Goal: Book appointment/travel/reservation

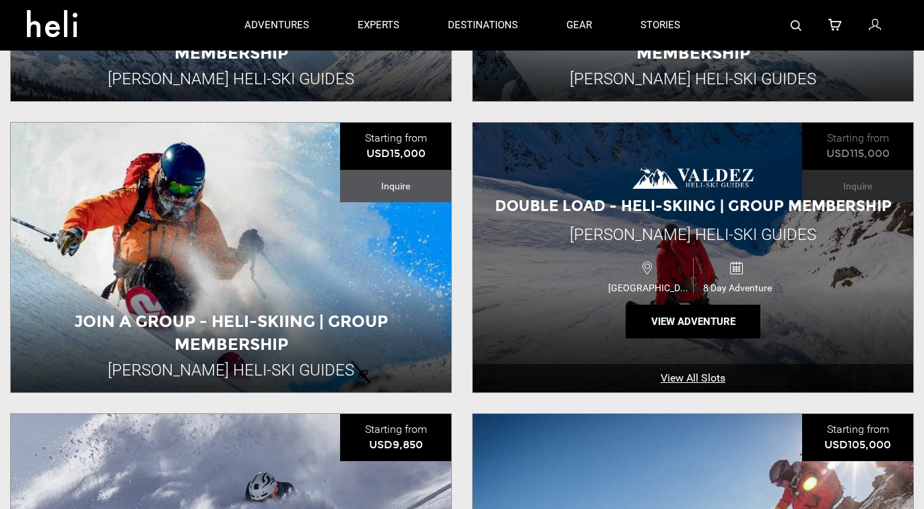
scroll to position [656, 0]
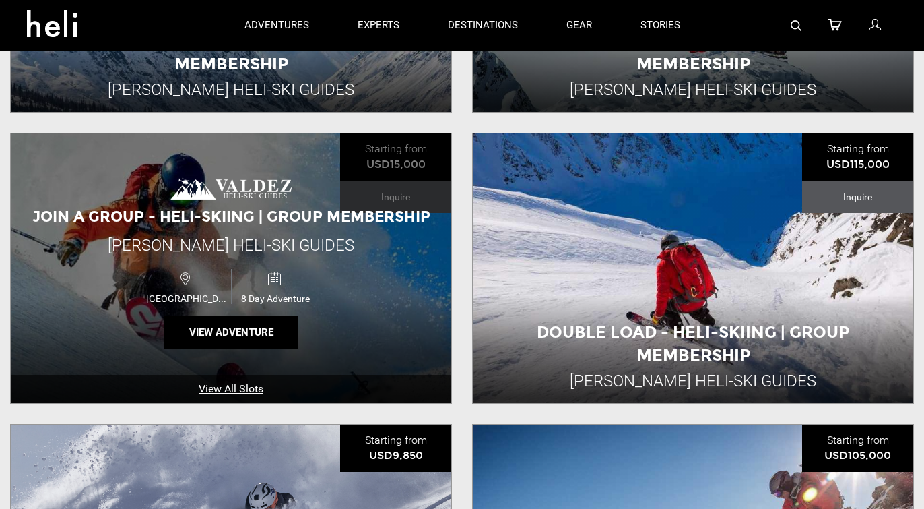
click at [204, 219] on span "Join A Group - Heli-Skiing | Group Membership" at bounding box center [231, 216] width 398 height 18
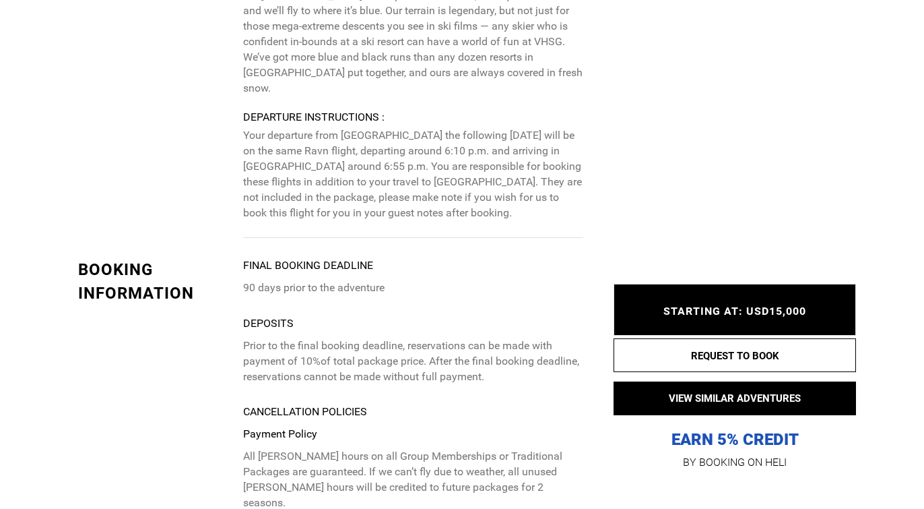
scroll to position [3318, 0]
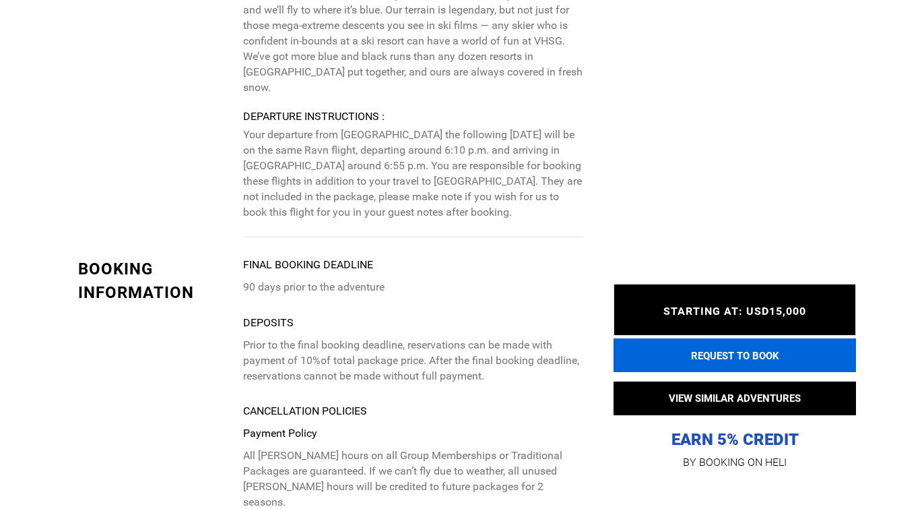
click at [728, 356] on button "REQUEST TO BOOK" at bounding box center [735, 355] width 242 height 34
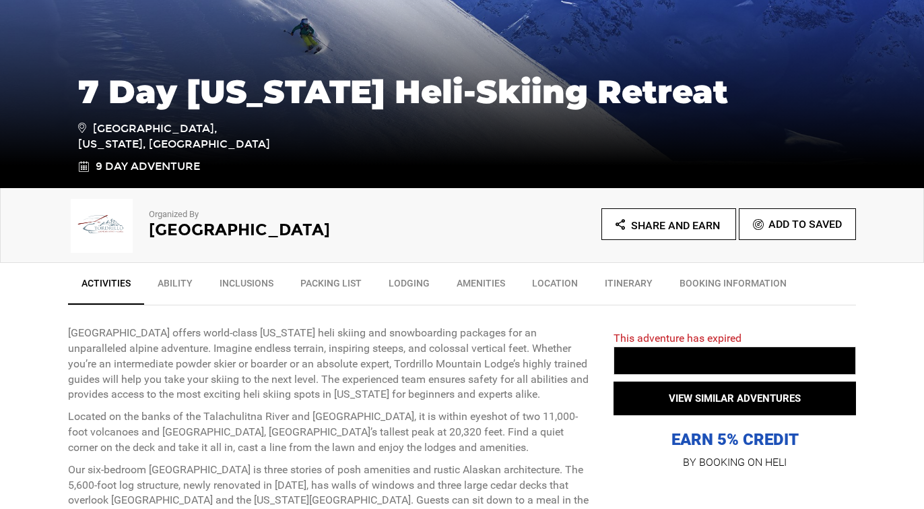
scroll to position [266, 0]
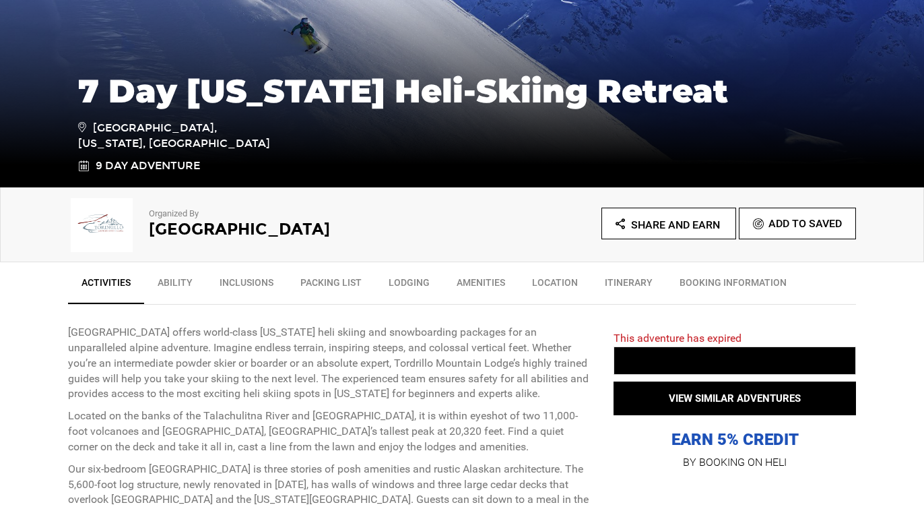
click at [331, 282] on link "Packing List" at bounding box center [331, 286] width 88 height 34
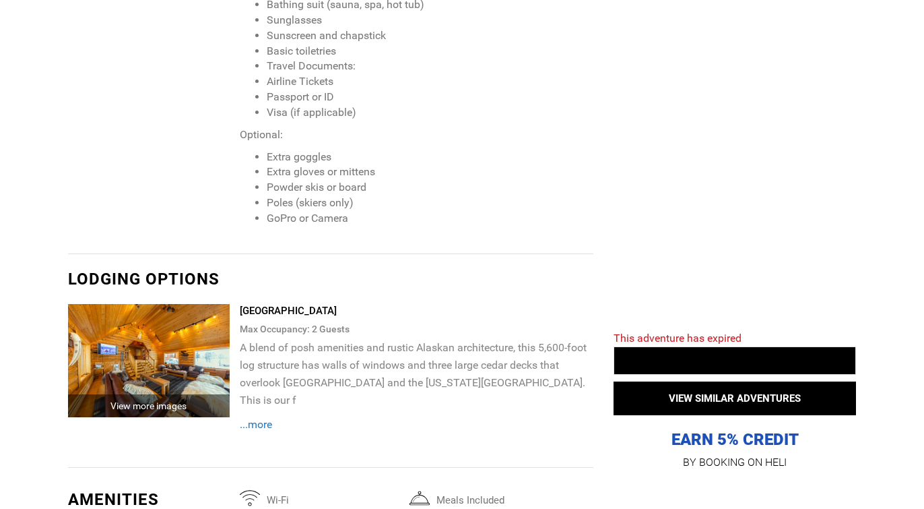
scroll to position [2133, 0]
click at [145, 329] on img at bounding box center [149, 359] width 162 height 113
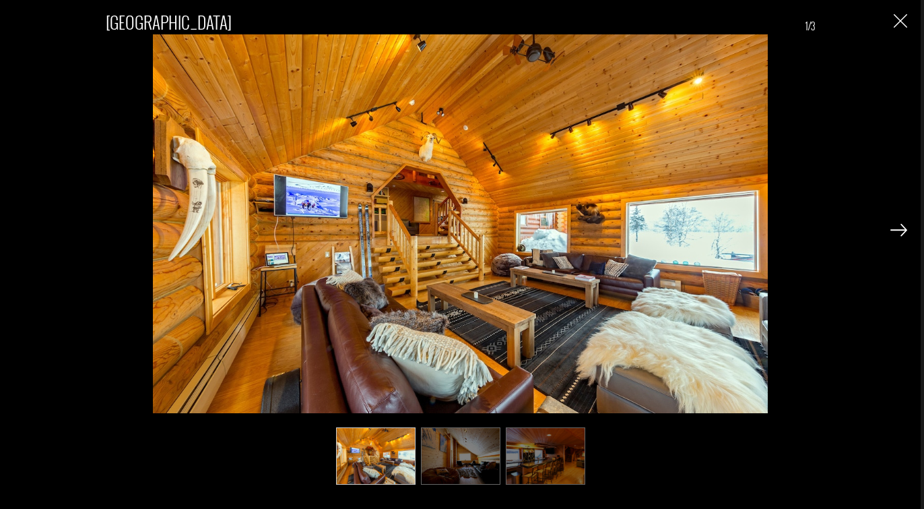
click at [901, 230] on img at bounding box center [898, 230] width 17 height 12
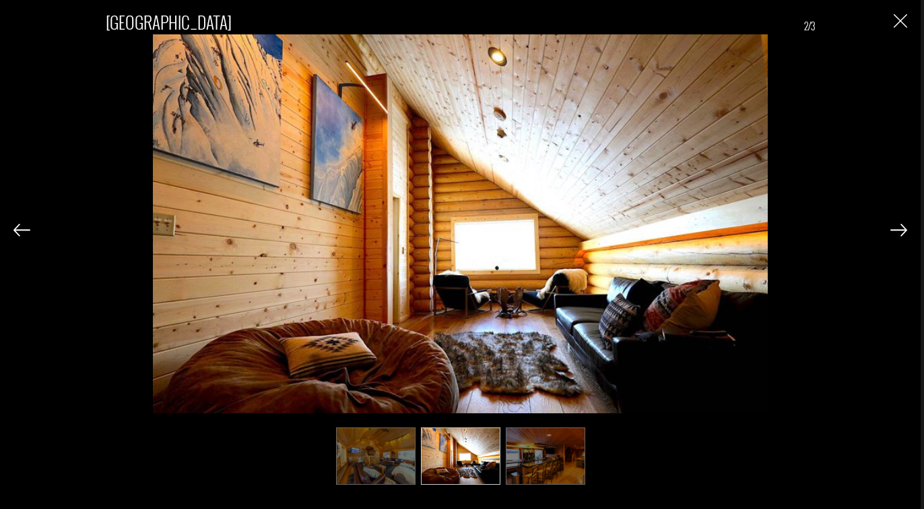
click at [901, 230] on img at bounding box center [898, 230] width 17 height 12
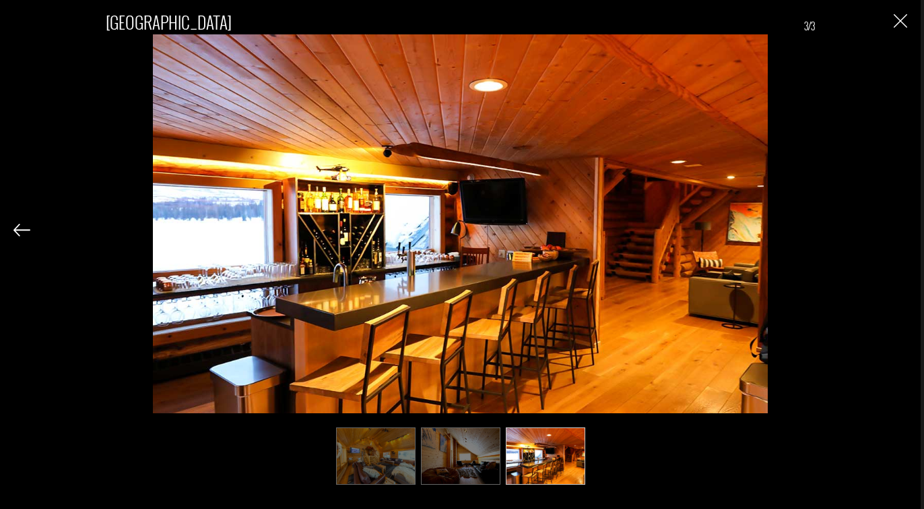
click at [902, 20] on img "Close" at bounding box center [900, 20] width 13 height 13
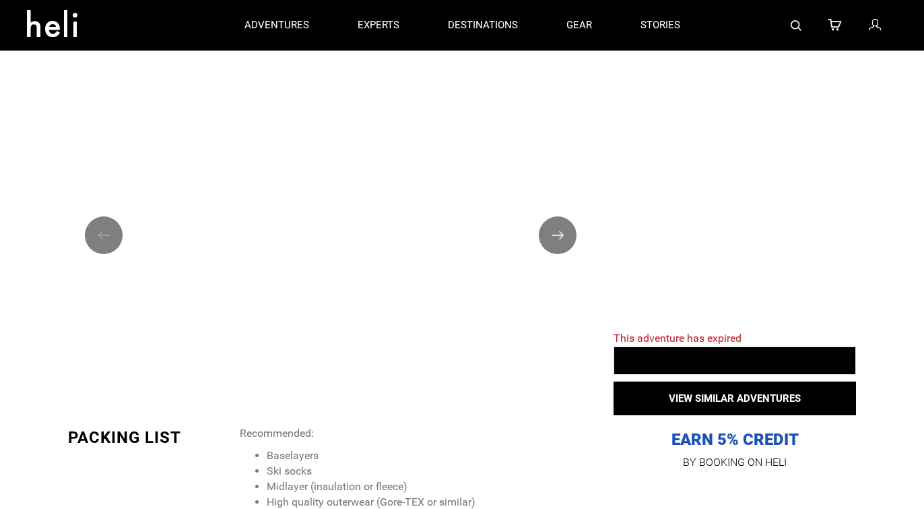
scroll to position [1481, 0]
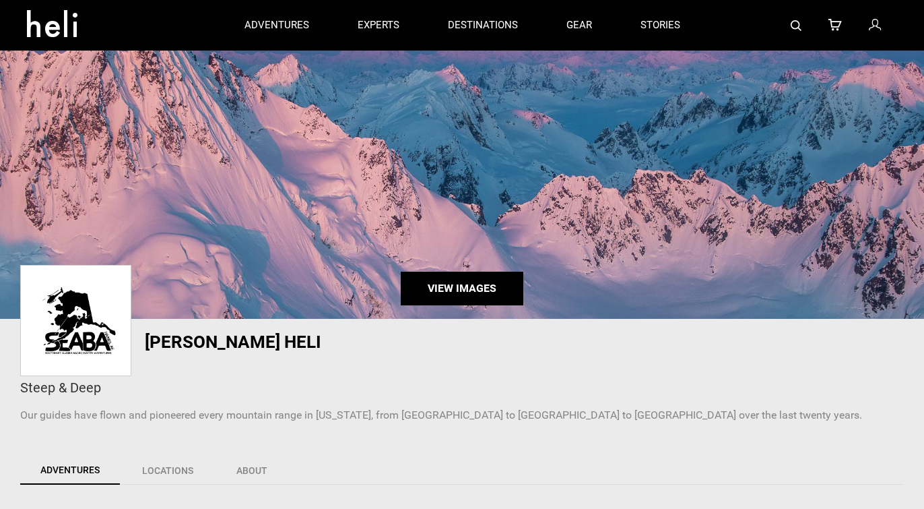
click at [481, 290] on link "View Images" at bounding box center [462, 288] width 123 height 34
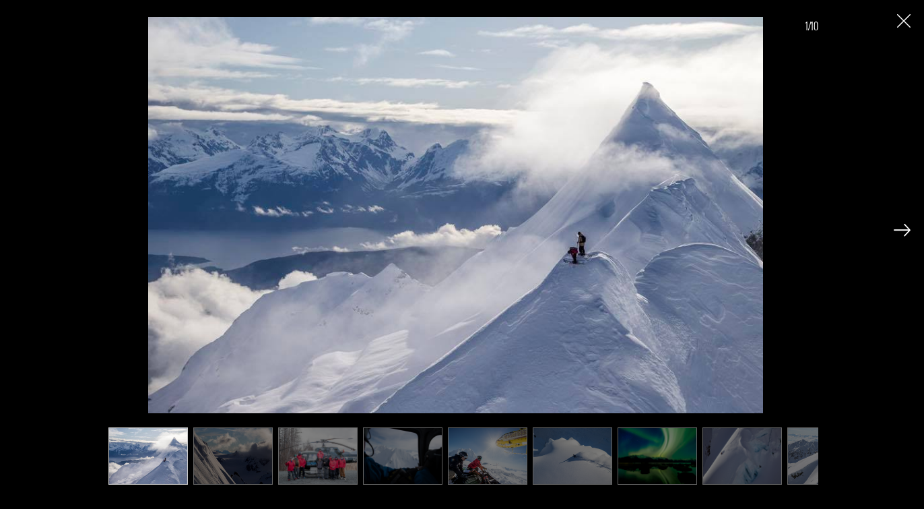
click at [899, 232] on img at bounding box center [902, 230] width 17 height 12
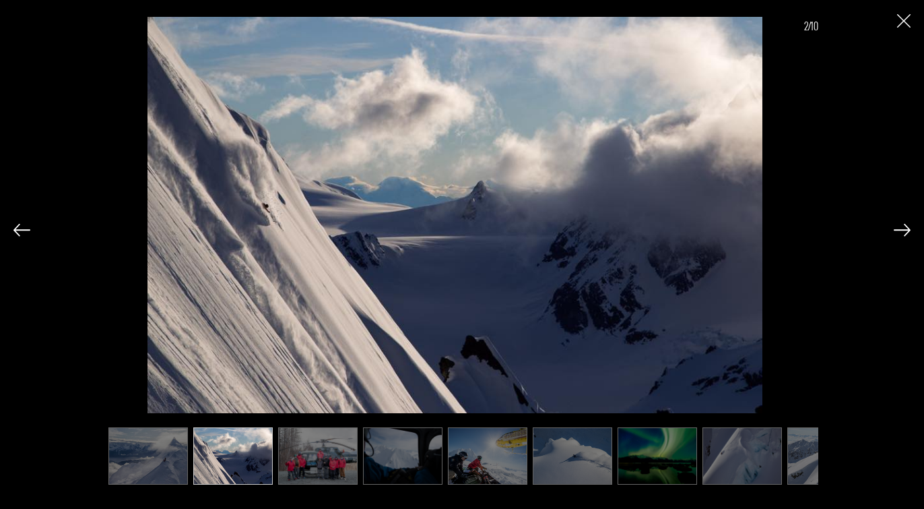
click at [899, 232] on img at bounding box center [902, 230] width 17 height 12
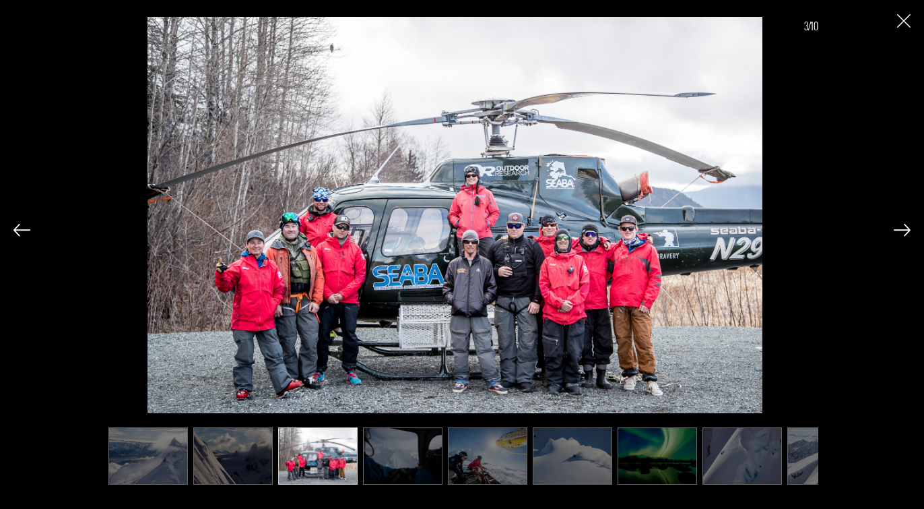
click at [899, 232] on img at bounding box center [902, 230] width 17 height 12
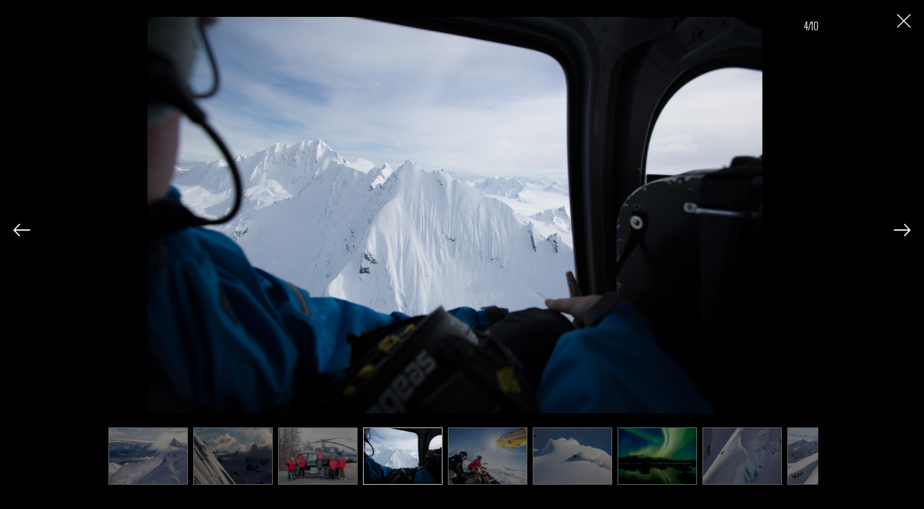
click at [899, 232] on img at bounding box center [902, 230] width 17 height 12
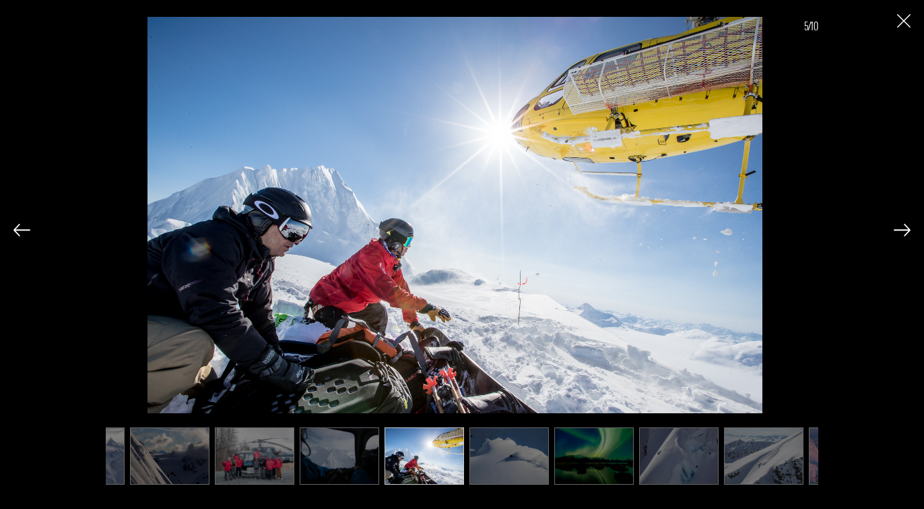
scroll to position [0, 67]
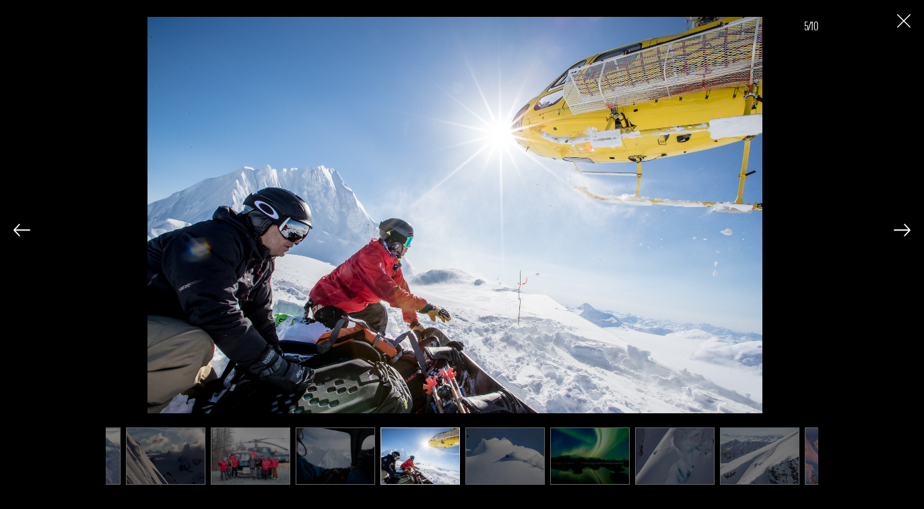
click at [899, 232] on img at bounding box center [902, 230] width 17 height 12
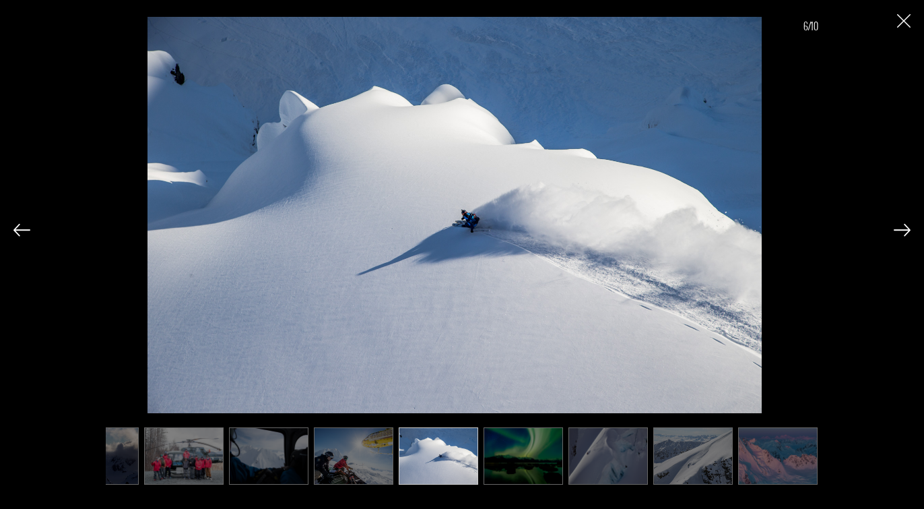
scroll to position [0, 135]
click at [899, 232] on img at bounding box center [902, 230] width 17 height 12
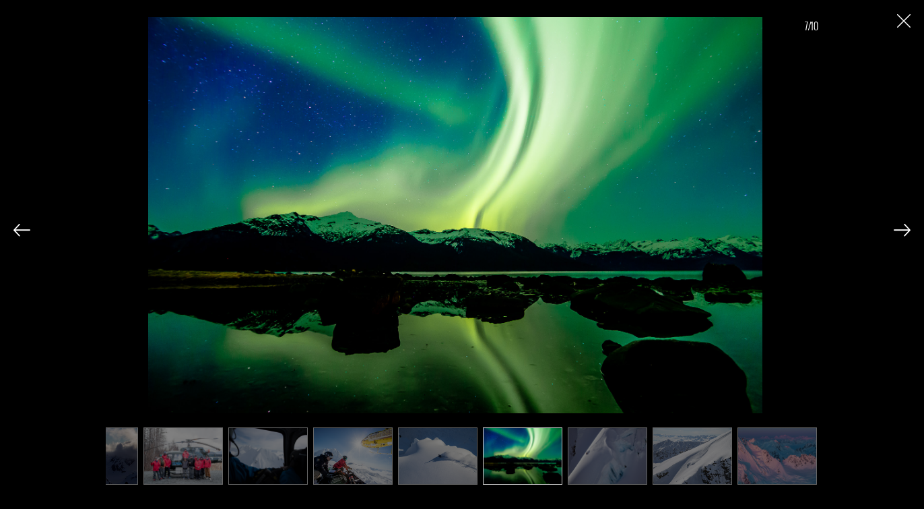
scroll to position [0, 136]
click at [899, 232] on img at bounding box center [902, 230] width 17 height 12
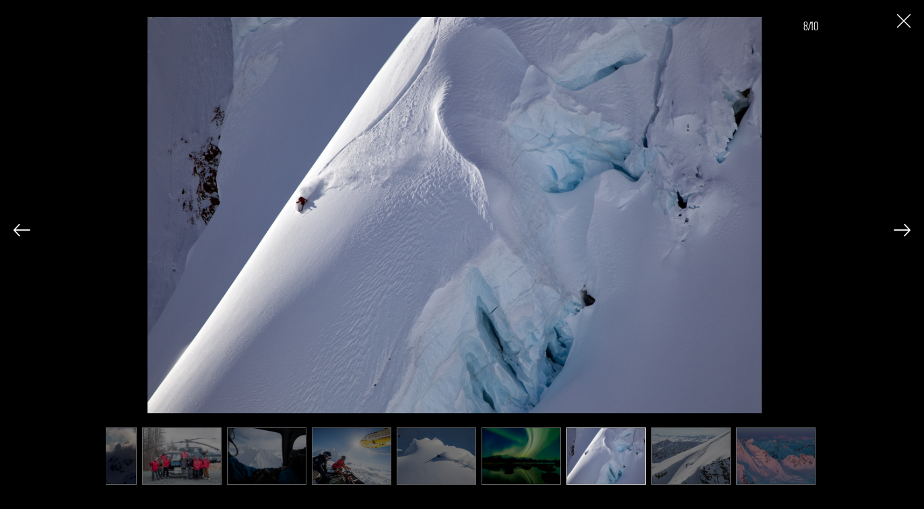
click at [899, 232] on img at bounding box center [902, 230] width 17 height 12
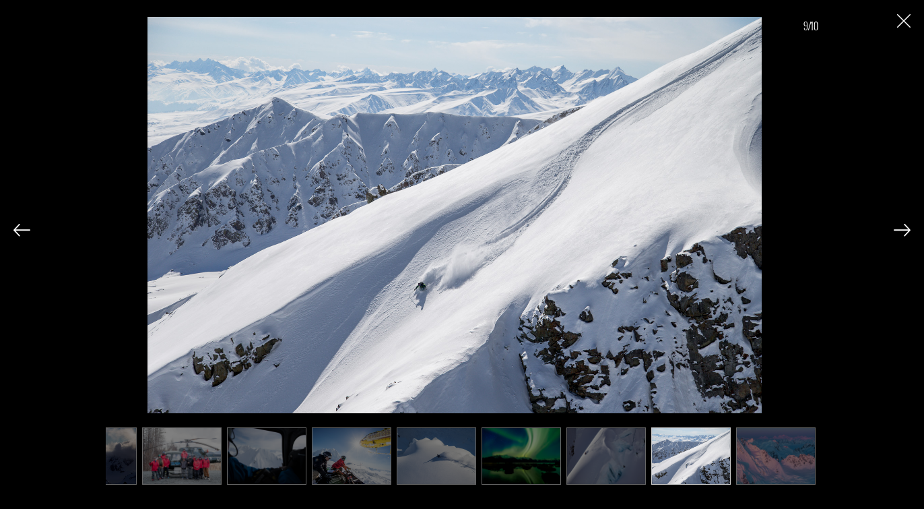
click at [899, 232] on img at bounding box center [902, 230] width 17 height 12
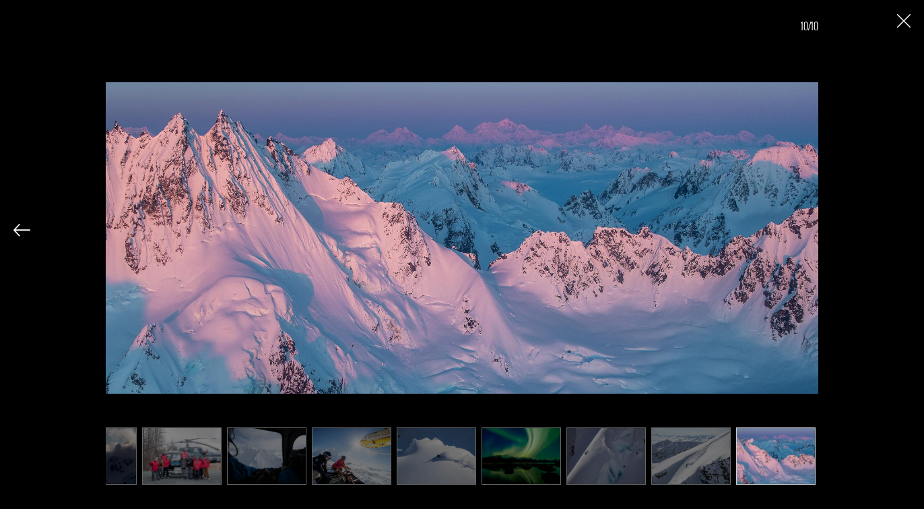
click at [899, 232] on div "10/10" at bounding box center [461, 241] width 897 height 483
click at [909, 24] on img "Close" at bounding box center [903, 20] width 13 height 13
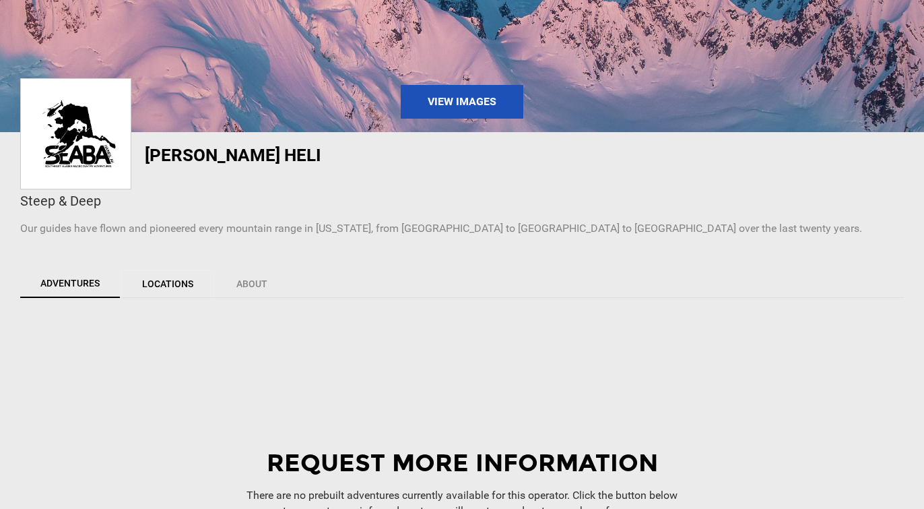
scroll to position [193, 0]
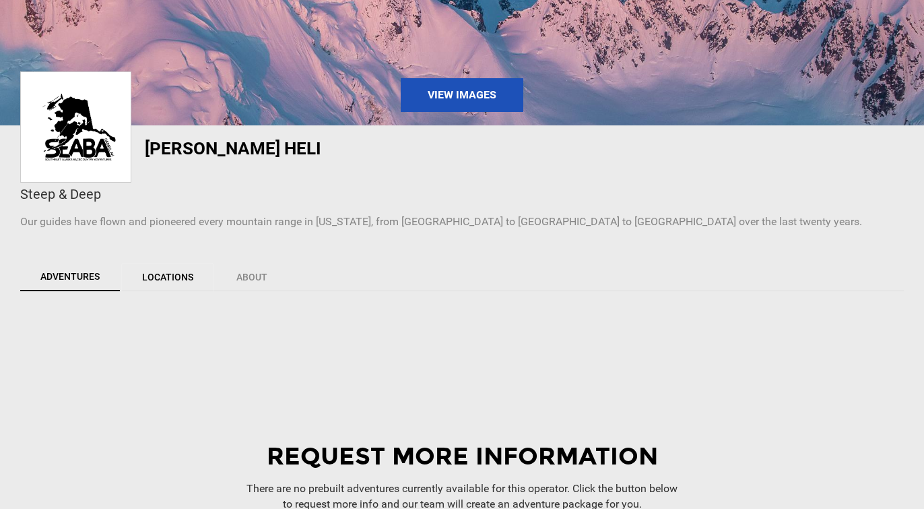
click at [170, 280] on link "Locations" at bounding box center [167, 277] width 93 height 28
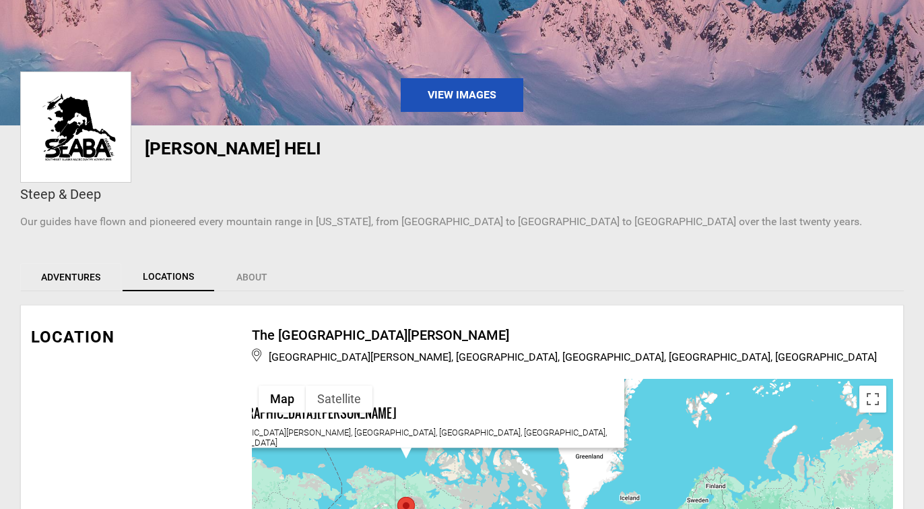
click at [68, 272] on link "Adventures" at bounding box center [70, 277] width 101 height 28
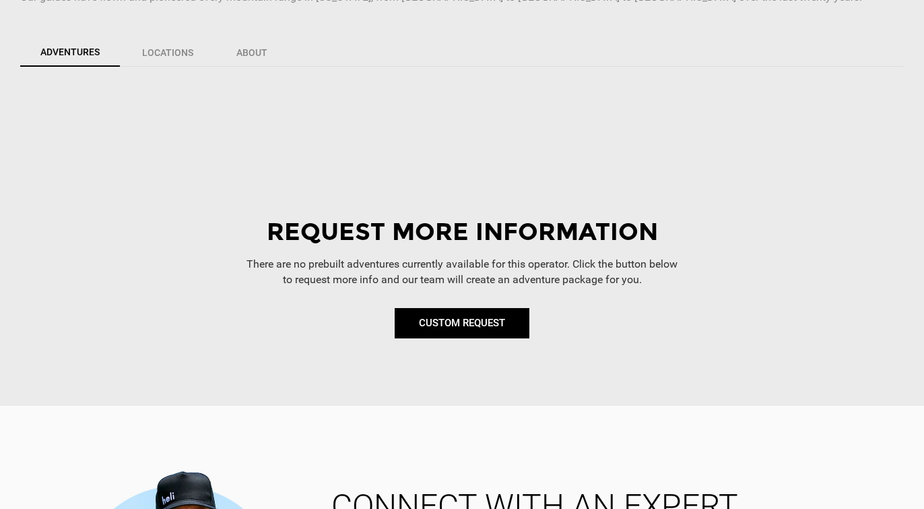
scroll to position [424, 0]
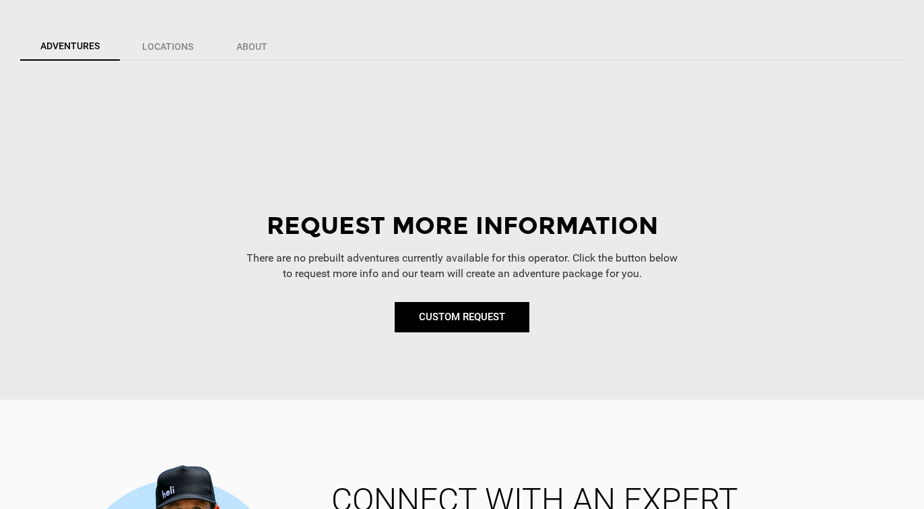
click at [450, 322] on link "CUSTOM REQUEST" at bounding box center [462, 317] width 135 height 30
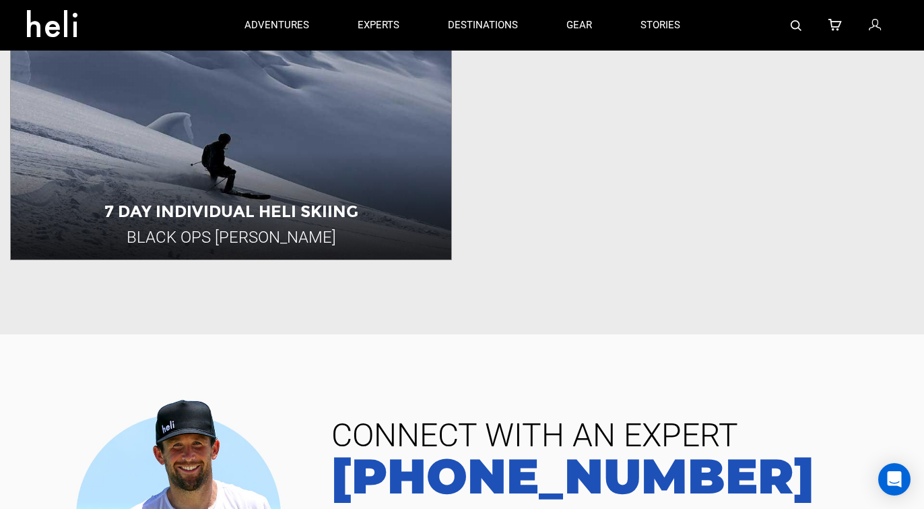
scroll to position [500, 0]
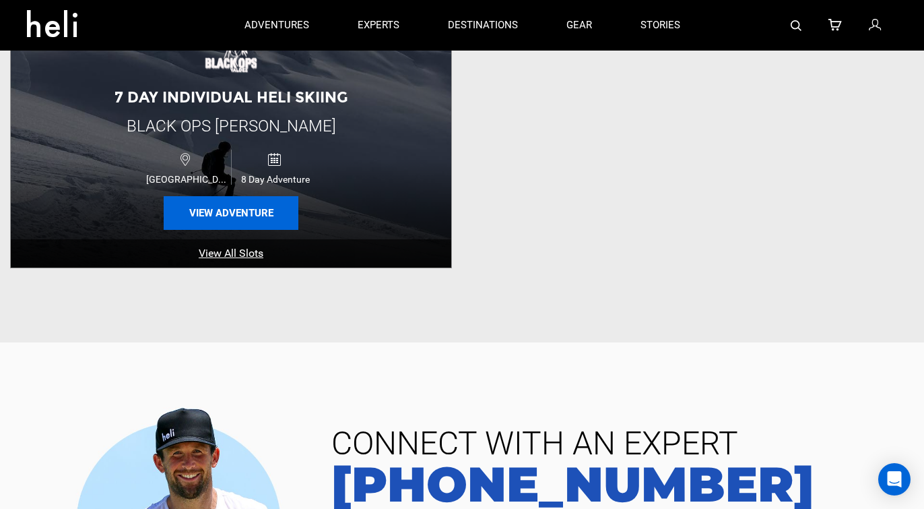
click at [265, 214] on button "View Adventure" at bounding box center [231, 213] width 135 height 34
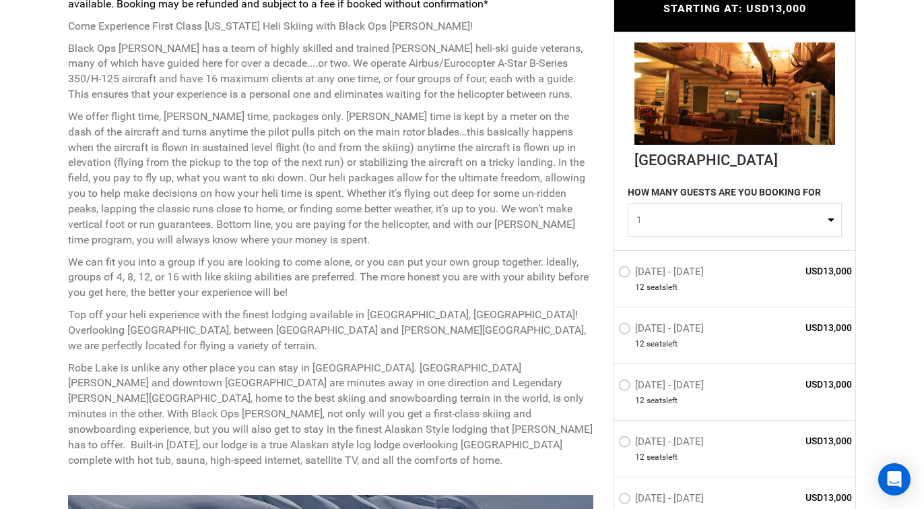
scroll to position [610, 0]
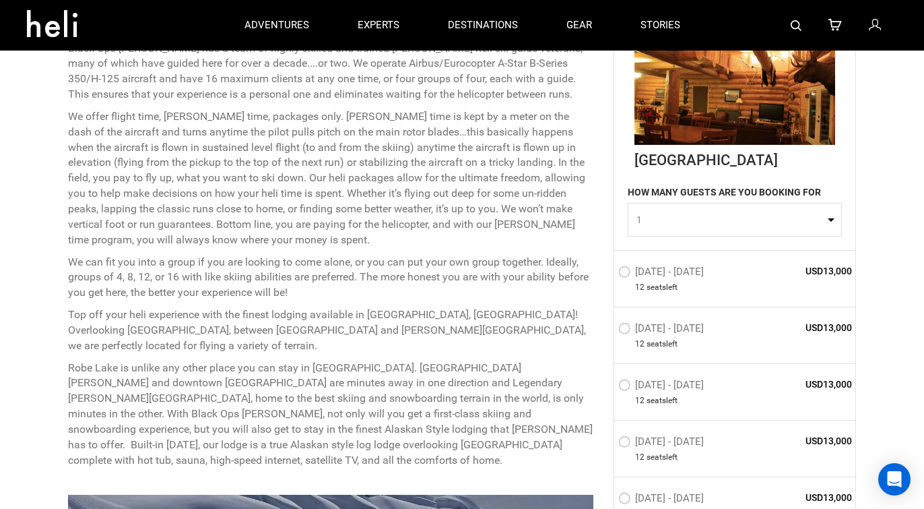
click at [791, 382] on span "USD13,000" at bounding box center [803, 383] width 98 height 13
click at [822, 384] on span "USD13,000" at bounding box center [803, 383] width 98 height 13
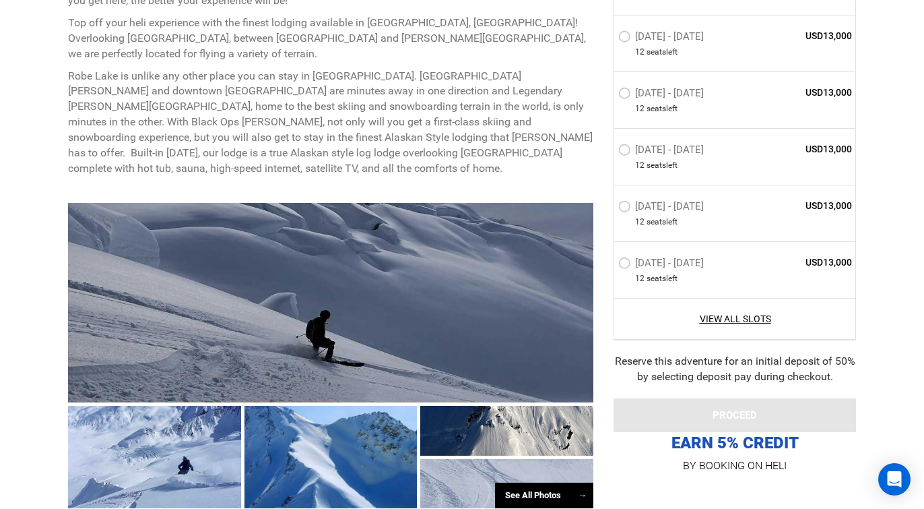
scroll to position [903, 0]
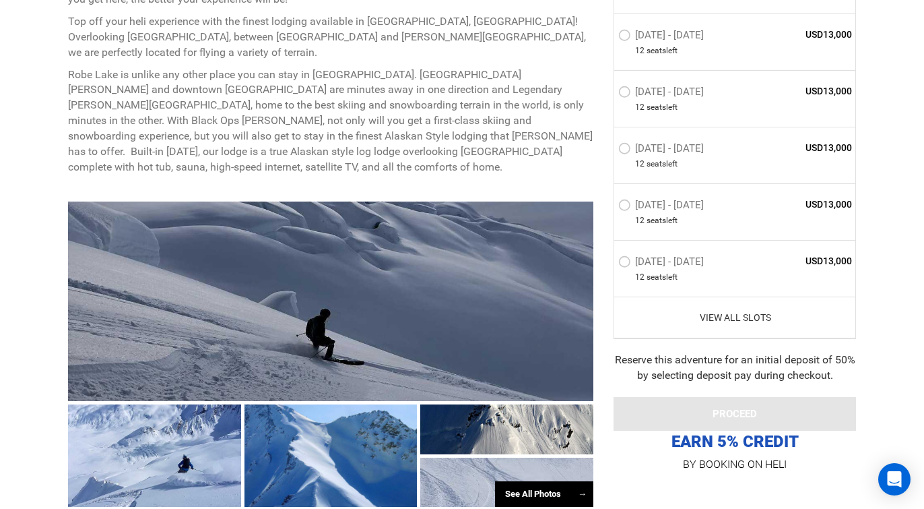
click at [731, 322] on link "View All Slots" at bounding box center [735, 317] width 234 height 13
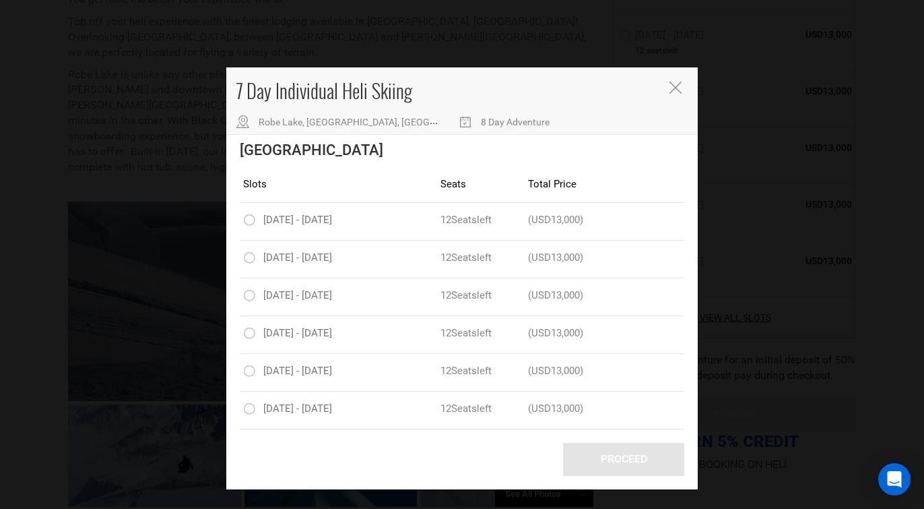
click at [684, 94] on button "Close" at bounding box center [677, 89] width 15 height 14
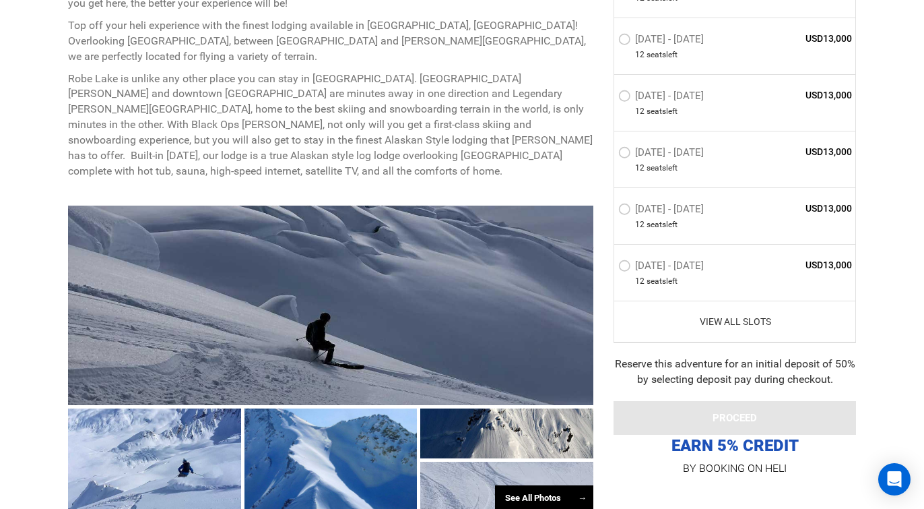
scroll to position [913, 0]
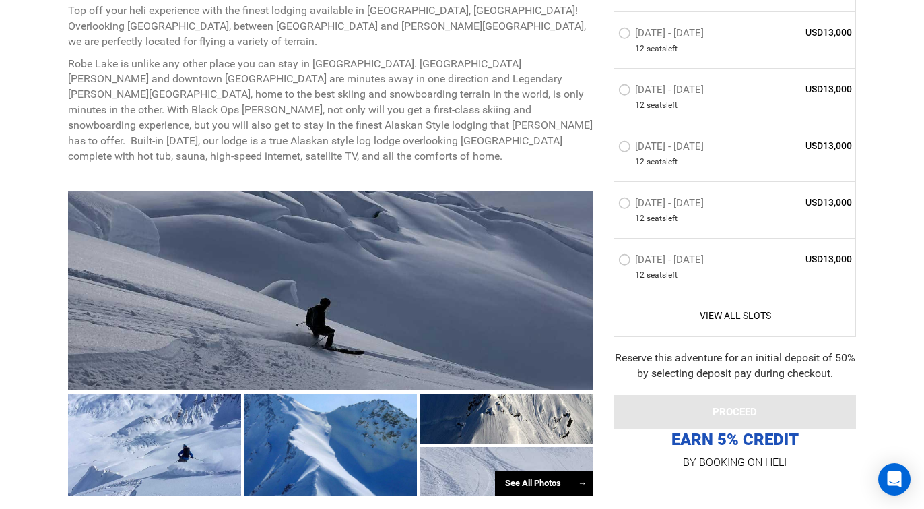
click at [310, 259] on div at bounding box center [330, 290] width 525 height 199
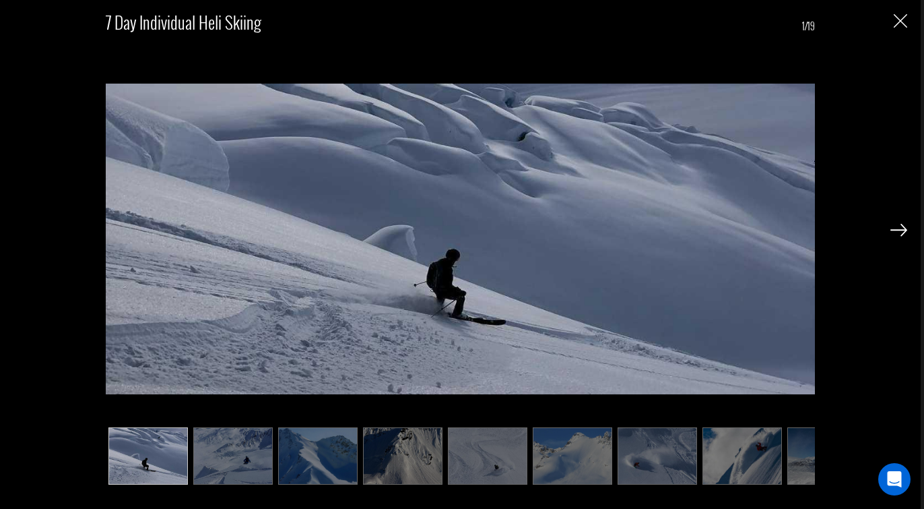
click at [902, 232] on img at bounding box center [898, 230] width 17 height 12
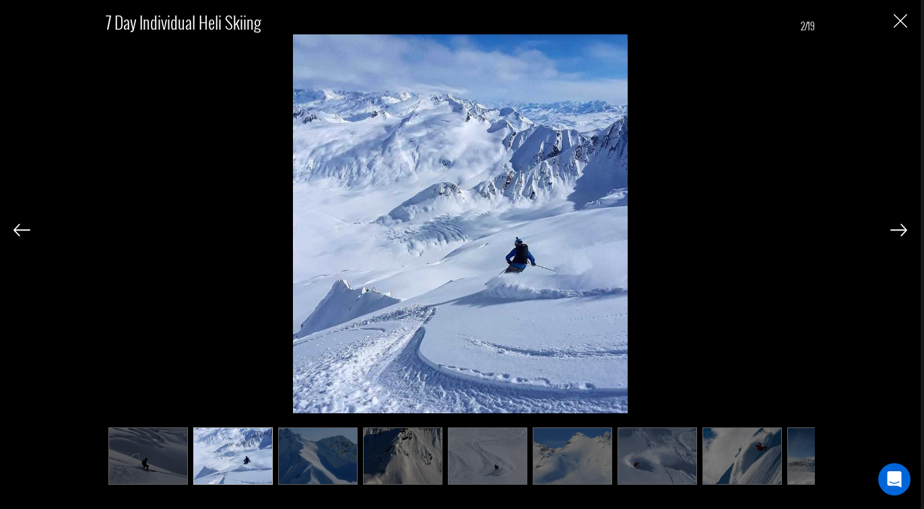
click at [902, 232] on img at bounding box center [898, 230] width 17 height 12
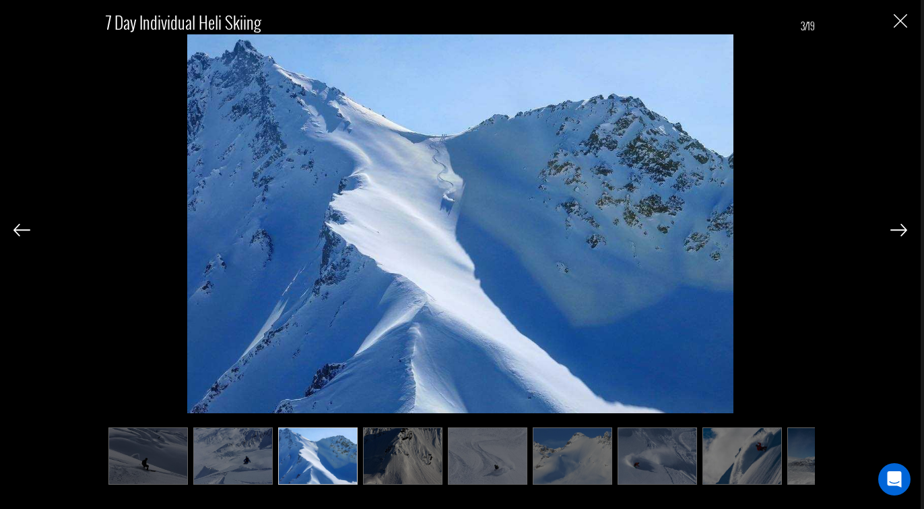
click at [902, 232] on img at bounding box center [898, 230] width 17 height 12
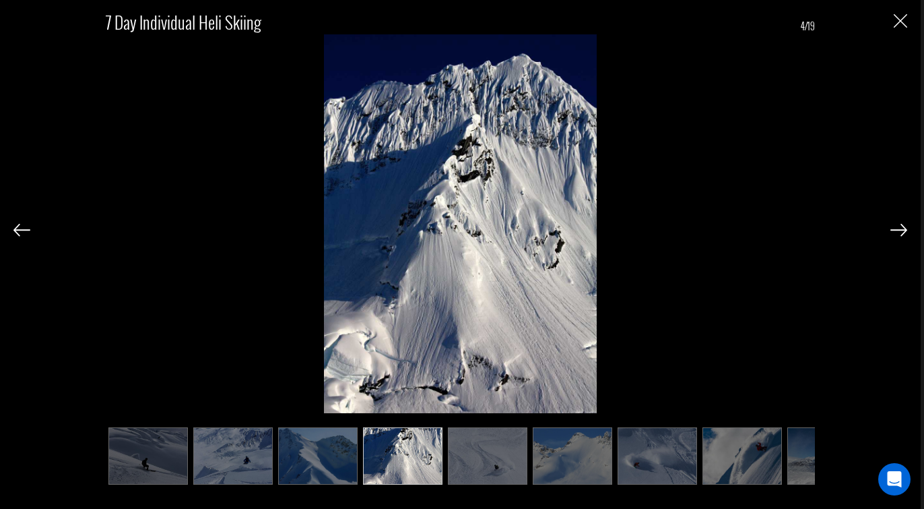
click at [902, 232] on img at bounding box center [898, 230] width 17 height 12
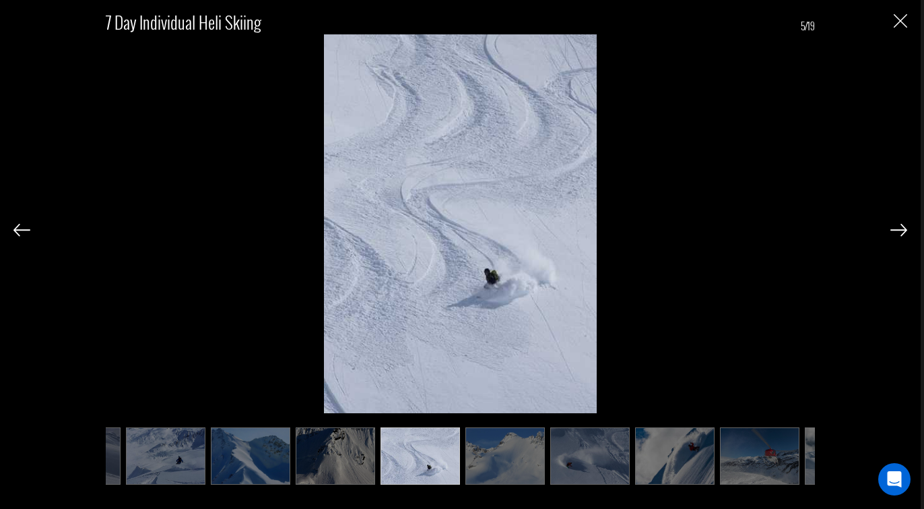
click at [902, 232] on img at bounding box center [898, 230] width 17 height 12
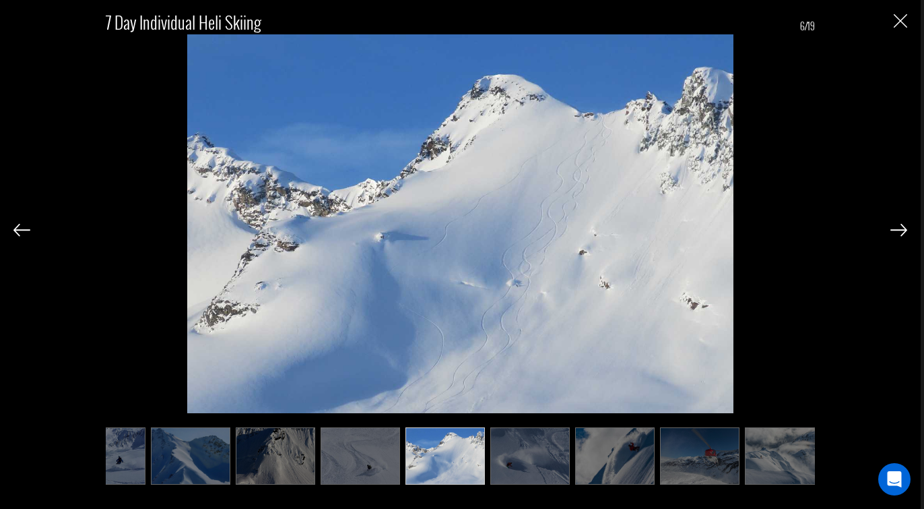
scroll to position [0, 135]
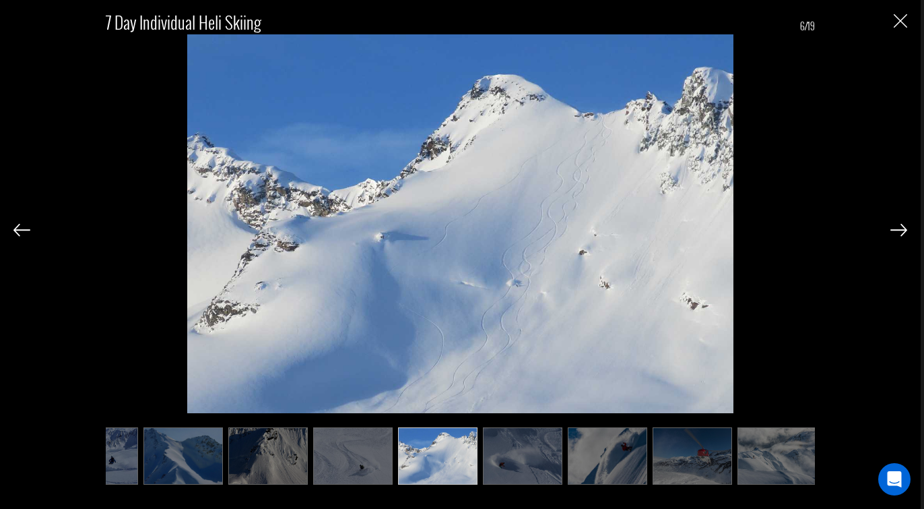
click at [902, 232] on img at bounding box center [898, 230] width 17 height 12
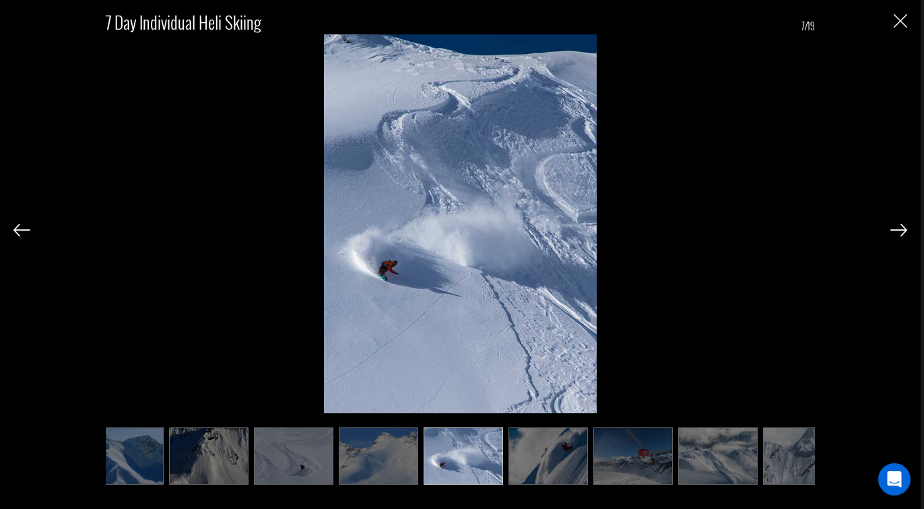
scroll to position [0, 202]
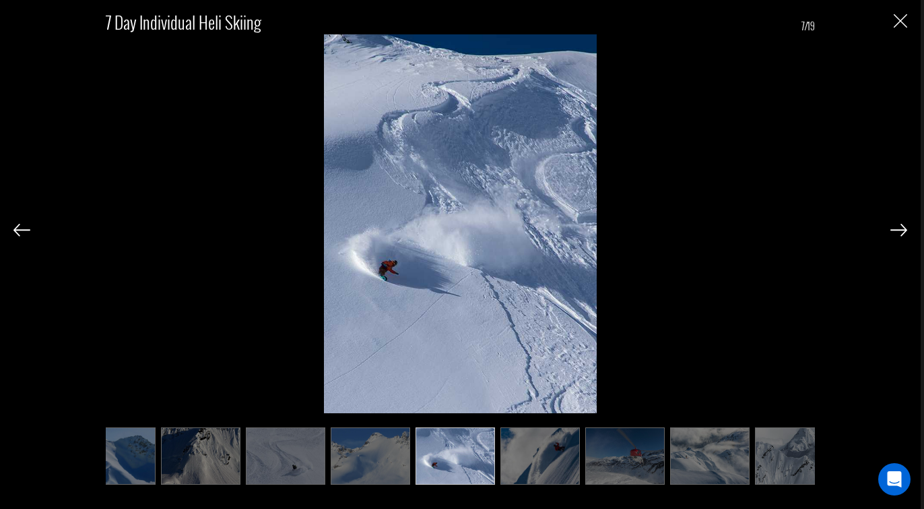
click at [902, 232] on img at bounding box center [898, 230] width 17 height 12
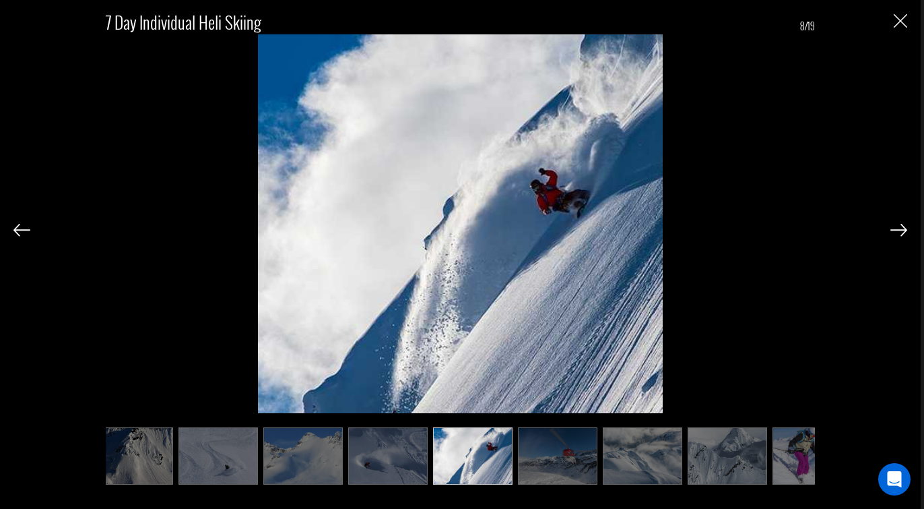
click at [902, 232] on img at bounding box center [898, 230] width 17 height 12
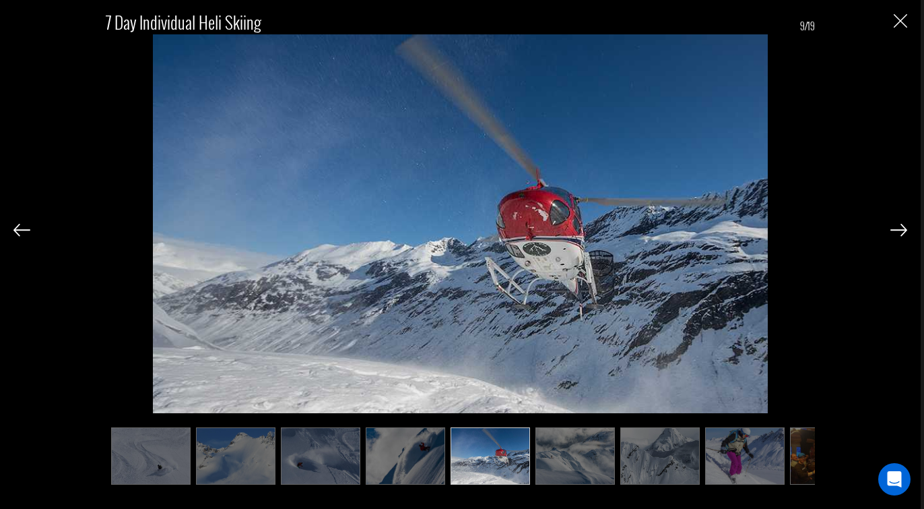
scroll to position [0, 337]
click at [902, 232] on img at bounding box center [898, 230] width 17 height 12
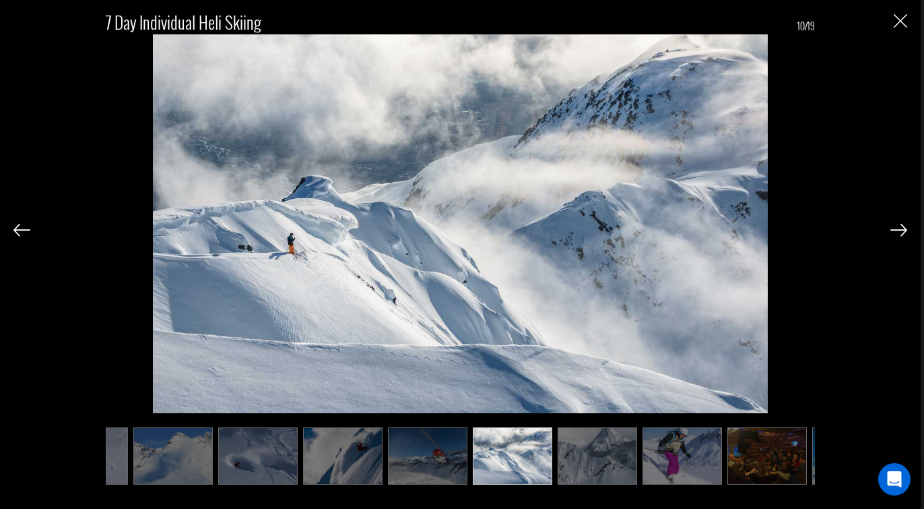
scroll to position [0, 404]
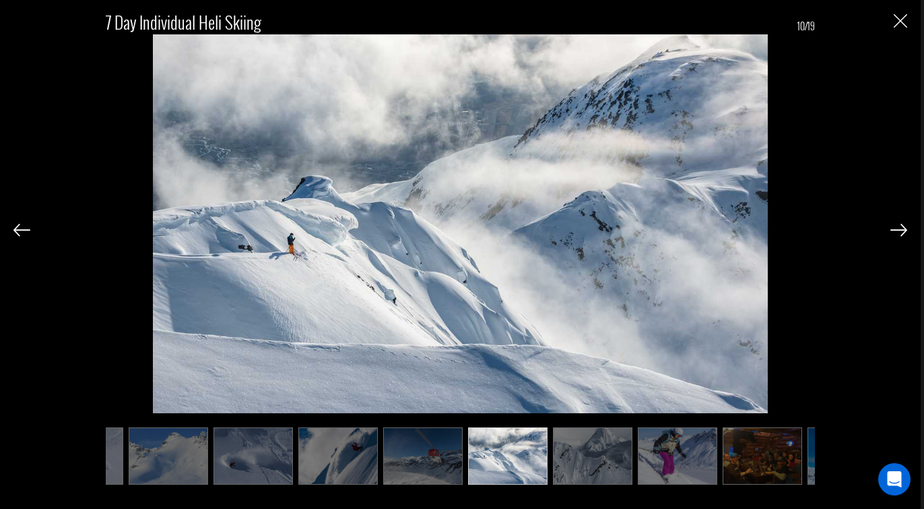
click at [902, 232] on img at bounding box center [898, 230] width 17 height 12
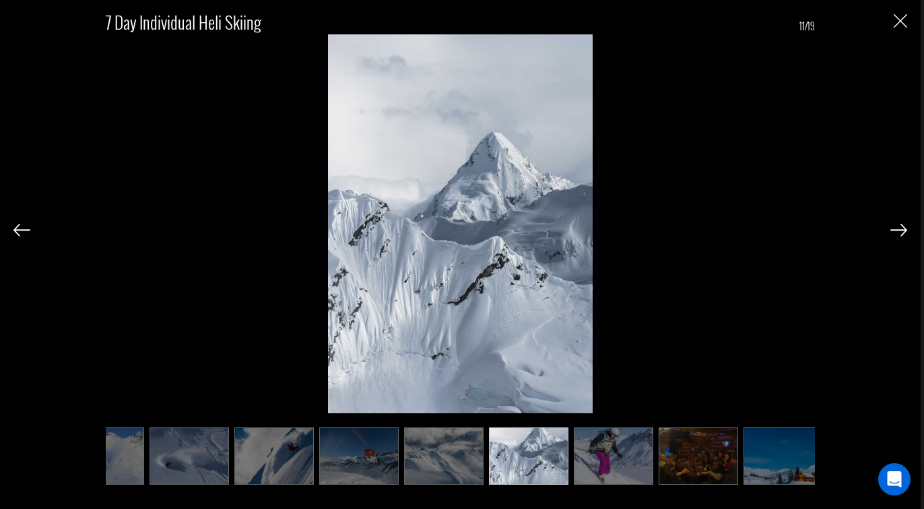
scroll to position [0, 471]
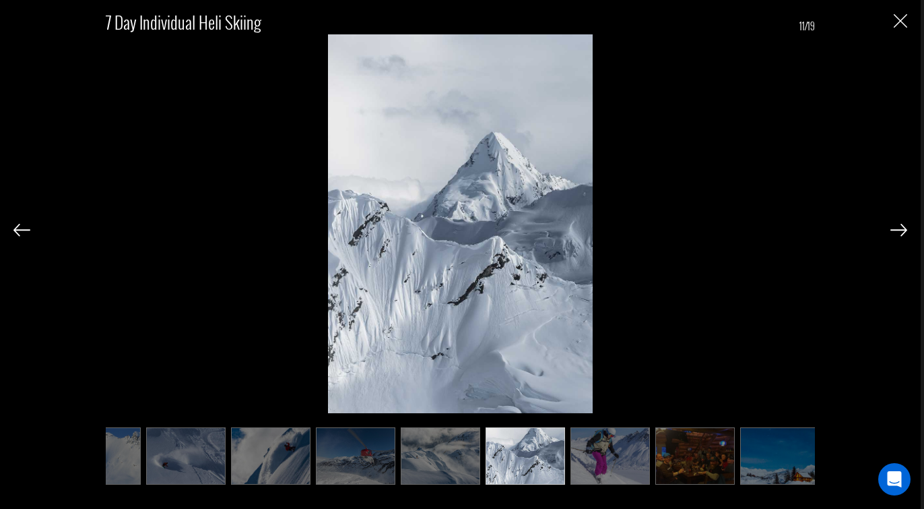
click at [900, 232] on img at bounding box center [898, 230] width 17 height 12
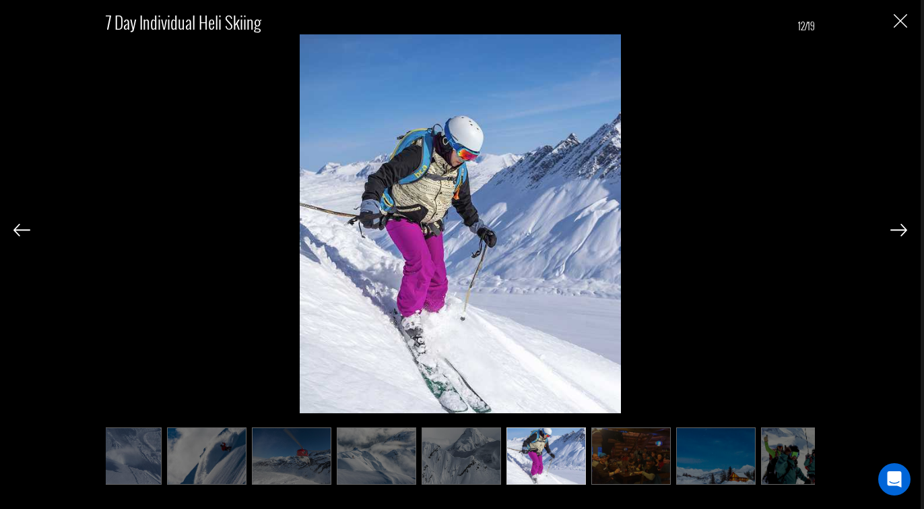
scroll to position [0, 539]
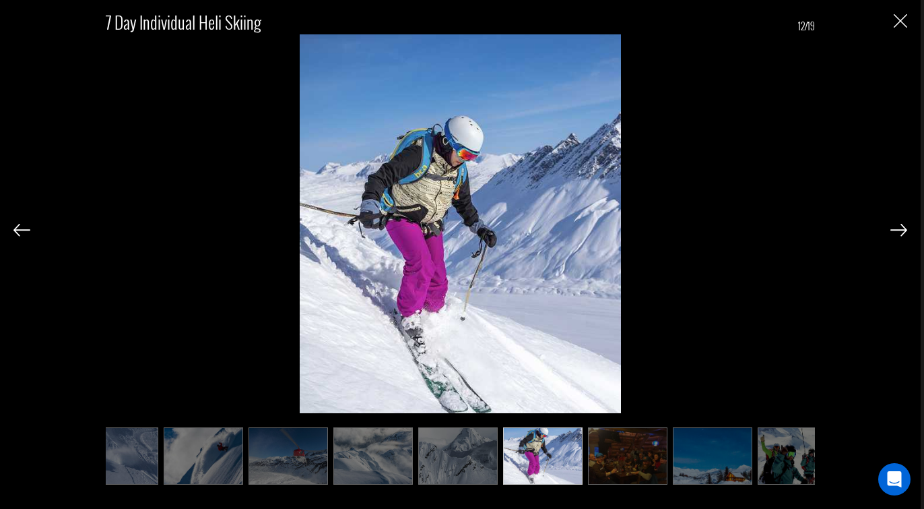
click at [900, 232] on img at bounding box center [898, 230] width 17 height 12
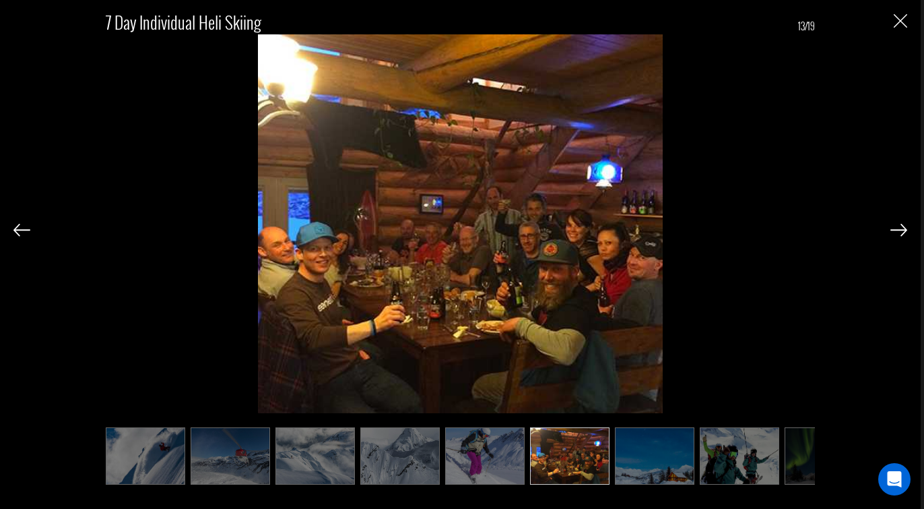
scroll to position [0, 606]
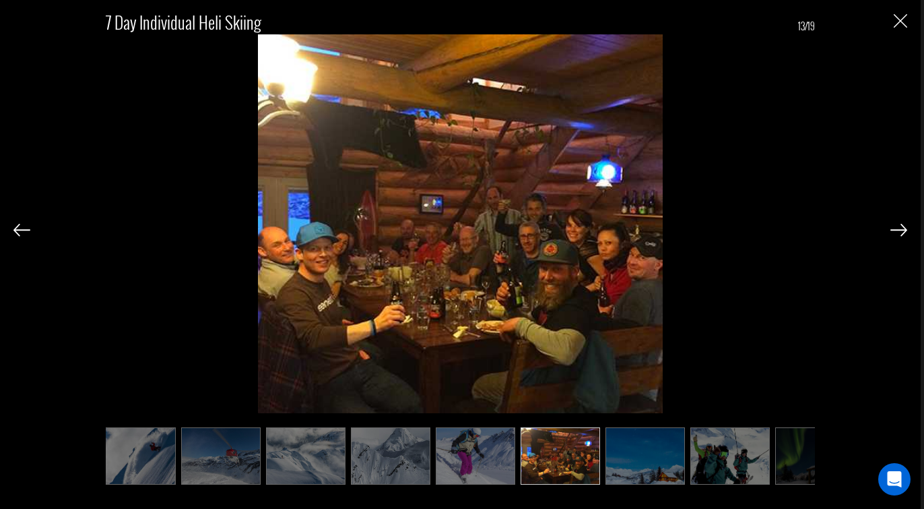
click at [900, 232] on img at bounding box center [898, 230] width 17 height 12
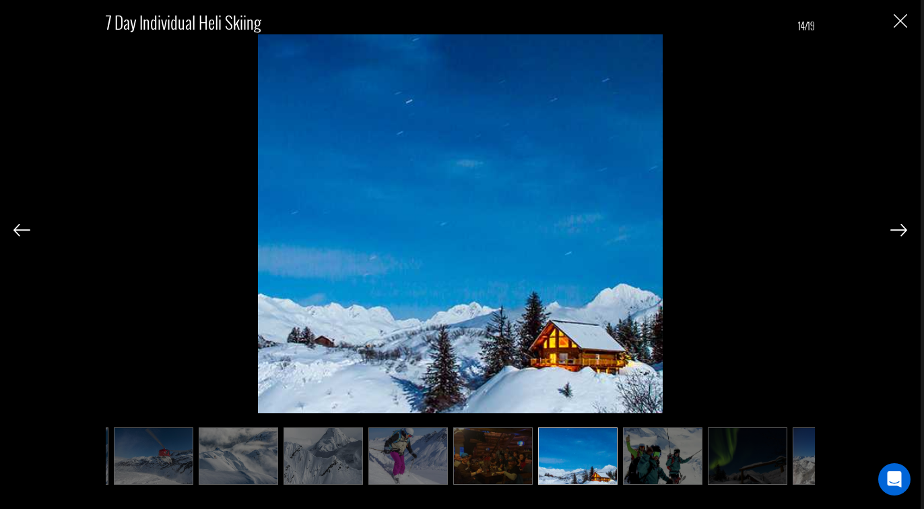
click at [900, 232] on img at bounding box center [898, 230] width 17 height 12
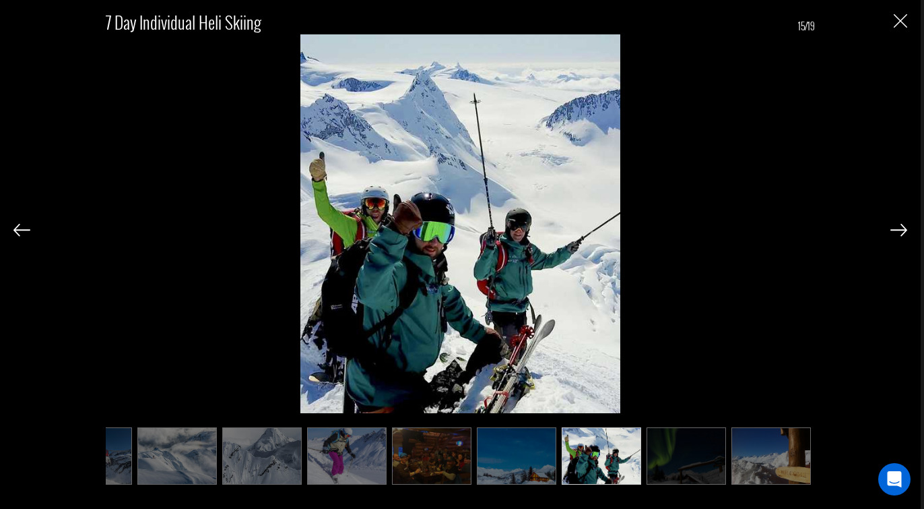
scroll to position [0, 741]
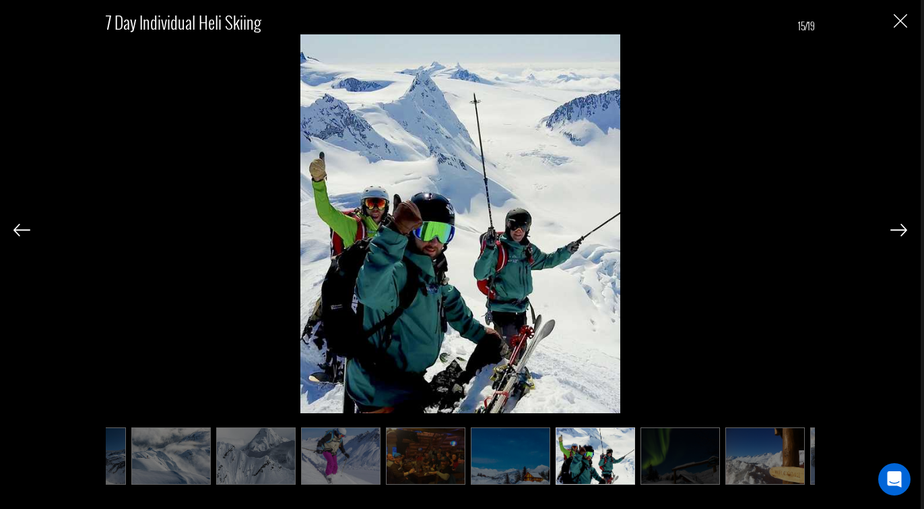
click at [900, 232] on img at bounding box center [898, 230] width 17 height 12
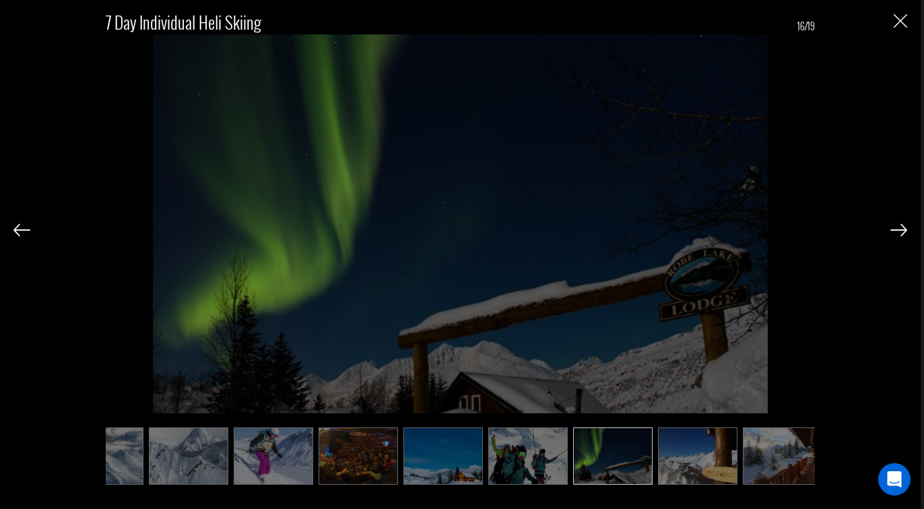
click at [900, 232] on img at bounding box center [898, 230] width 17 height 12
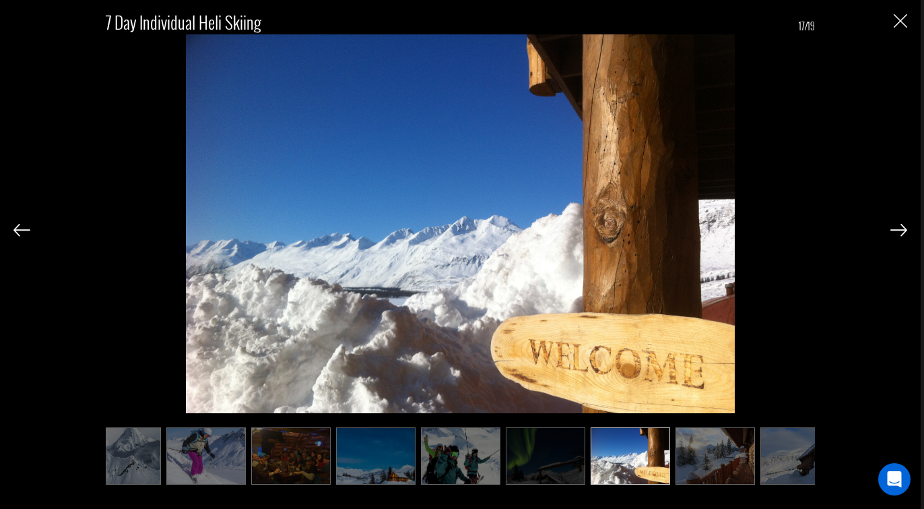
click at [900, 232] on img at bounding box center [898, 230] width 17 height 12
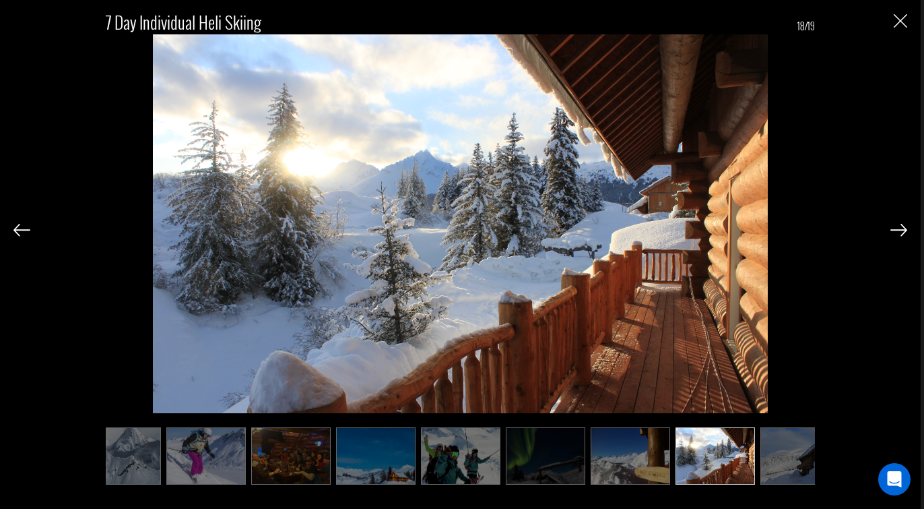
scroll to position [0, 903]
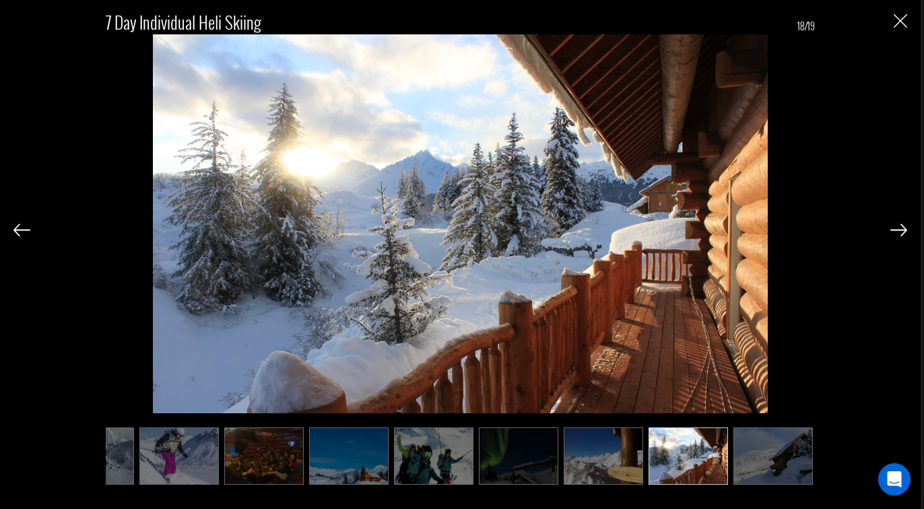
click at [900, 232] on img at bounding box center [898, 230] width 17 height 12
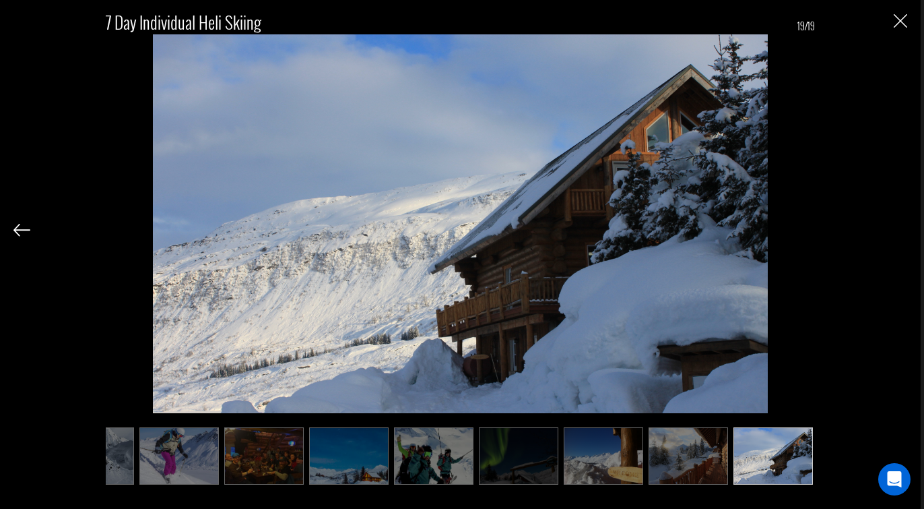
click at [900, 232] on div "7 Day Individual Heli Skiing 19/19" at bounding box center [460, 241] width 894 height 483
click at [903, 28] on button "Close" at bounding box center [900, 20] width 13 height 14
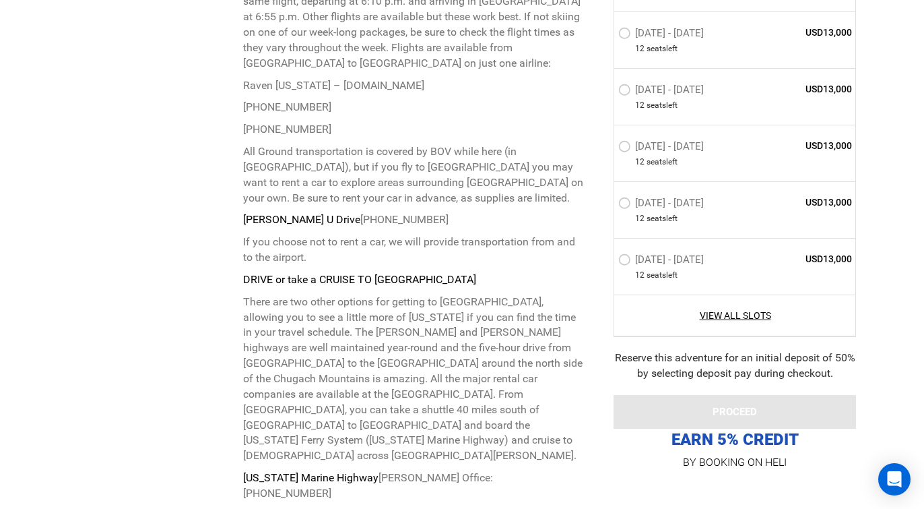
scroll to position [3737, 0]
